Goal: Transaction & Acquisition: Purchase product/service

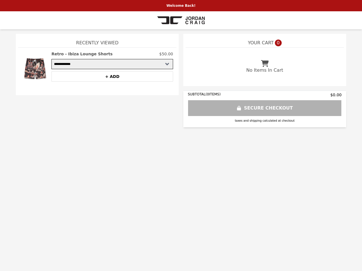
select select "**********"
click at [35, 72] on img at bounding box center [34, 71] width 27 height 41
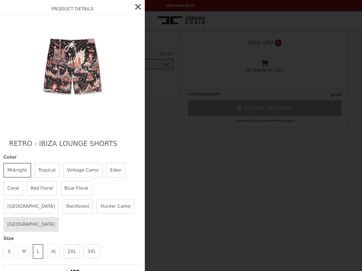
click at [112, 54] on div "Product Details Retro - Ibiza Lounge Shorts Color Midnight Tropical Vintage Cam…" at bounding box center [181, 135] width 362 height 271
click at [112, 77] on img at bounding box center [72, 74] width 103 height 109
